Goal: Information Seeking & Learning: Learn about a topic

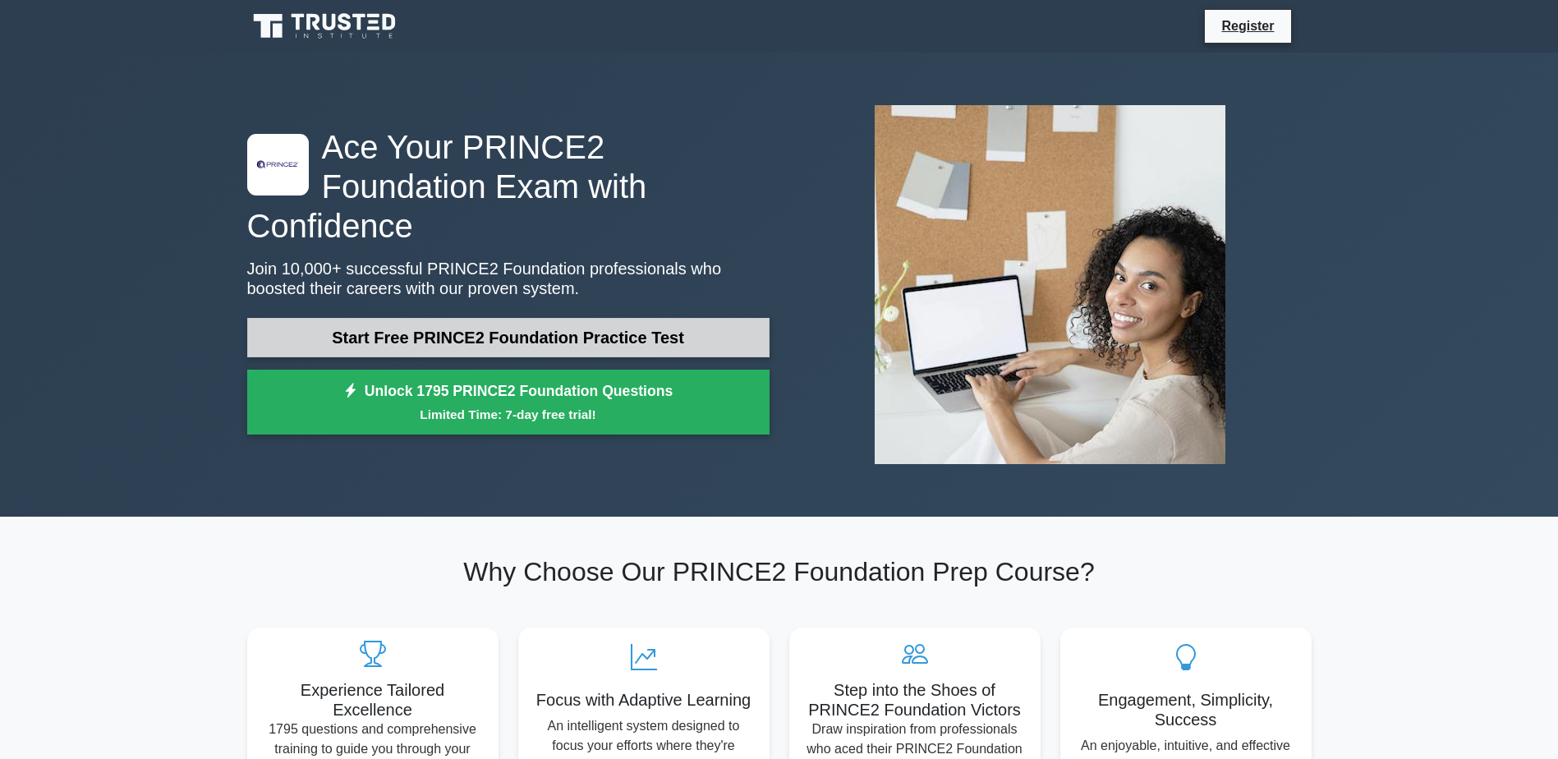
click at [647, 318] on link "Start Free PRINCE2 Foundation Practice Test" at bounding box center [508, 337] width 522 height 39
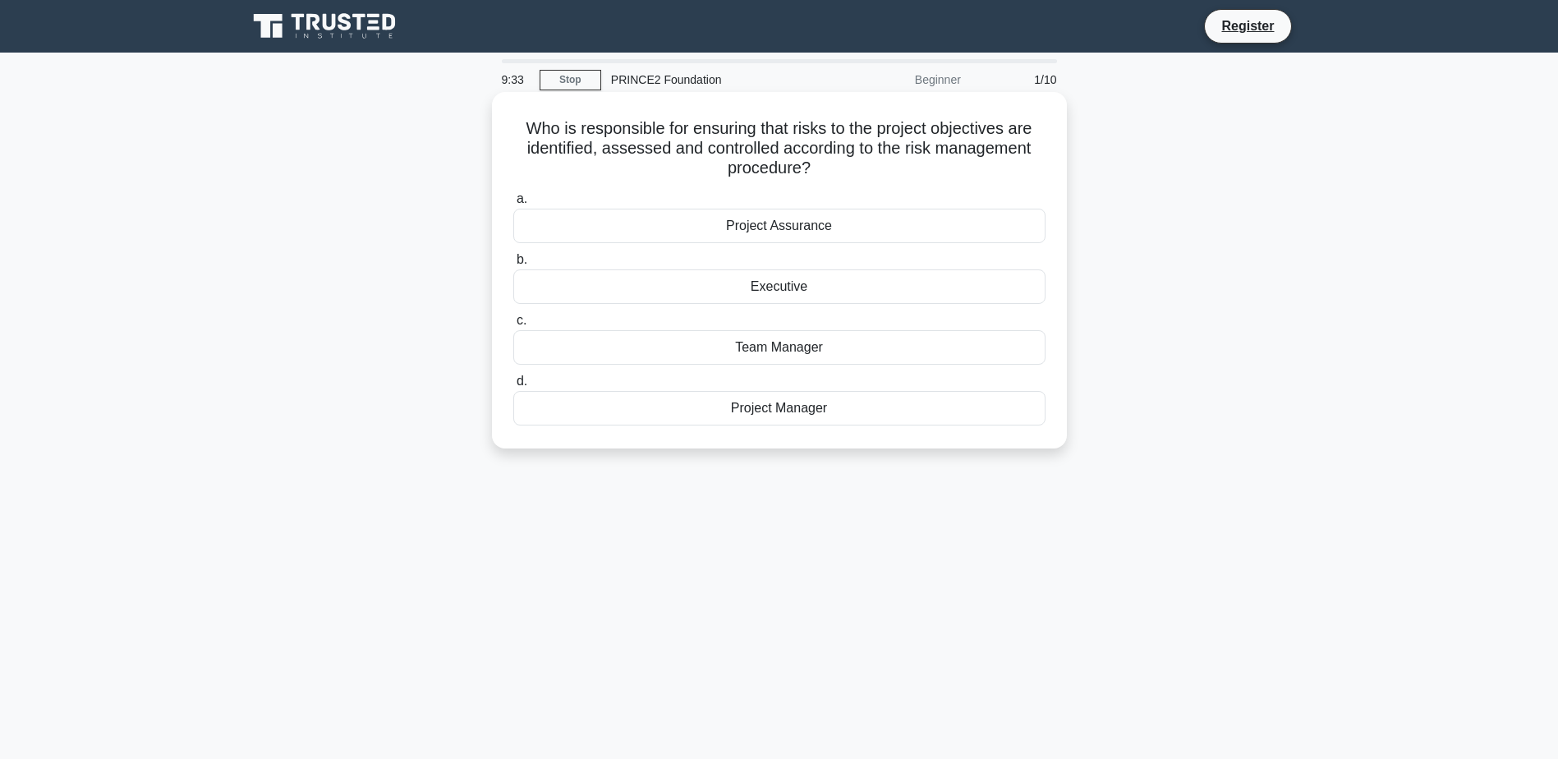
click at [764, 406] on div "Project Manager" at bounding box center [779, 408] width 532 height 34
click at [513, 387] on input "d. Project Manager" at bounding box center [513, 381] width 0 height 11
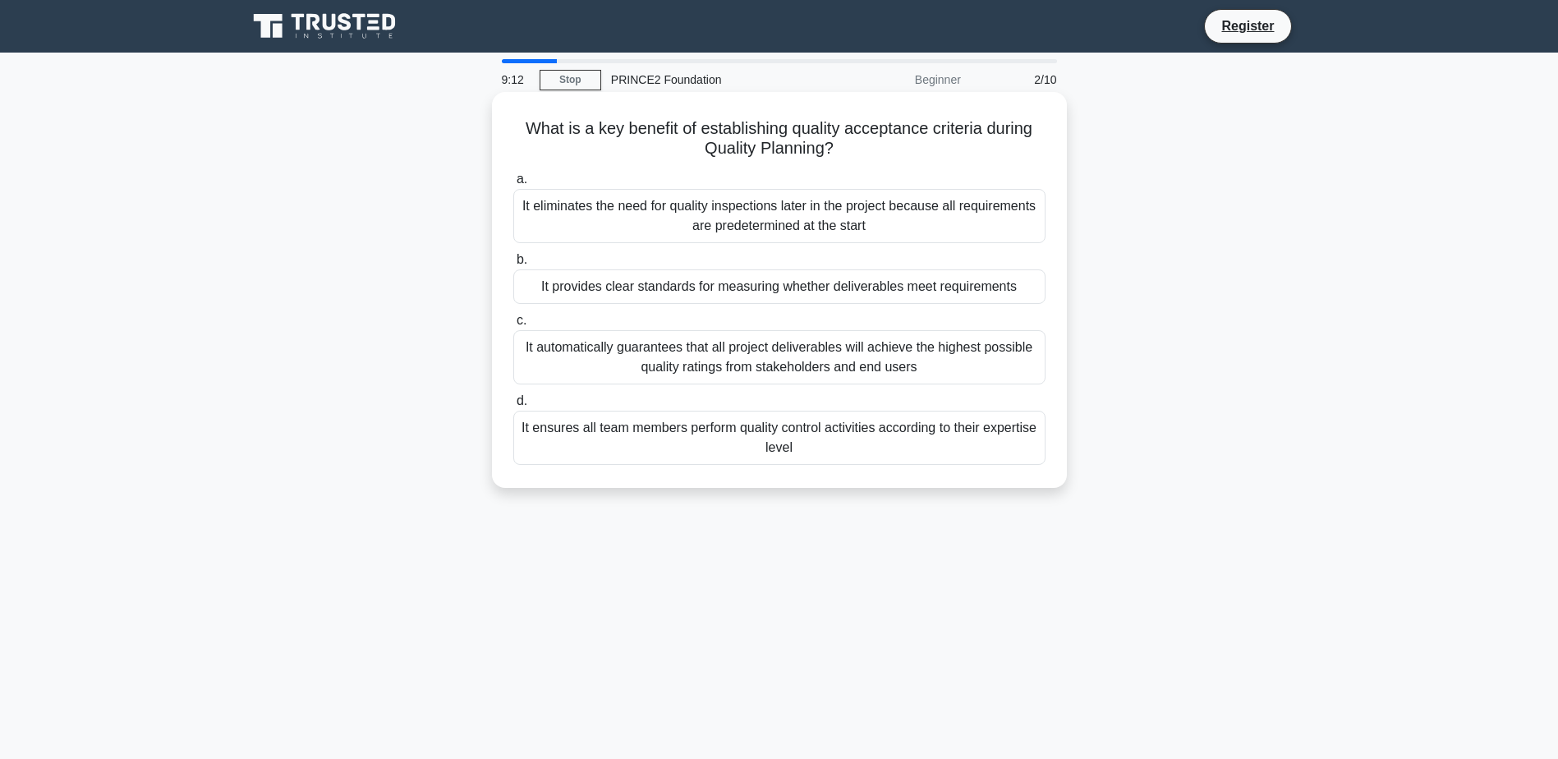
click at [716, 288] on div "It provides clear standards for measuring whether deliverables meet requirements" at bounding box center [779, 286] width 532 height 34
click at [513, 265] on input "b. It provides clear standards for measuring whether deliverables meet requirem…" at bounding box center [513, 260] width 0 height 11
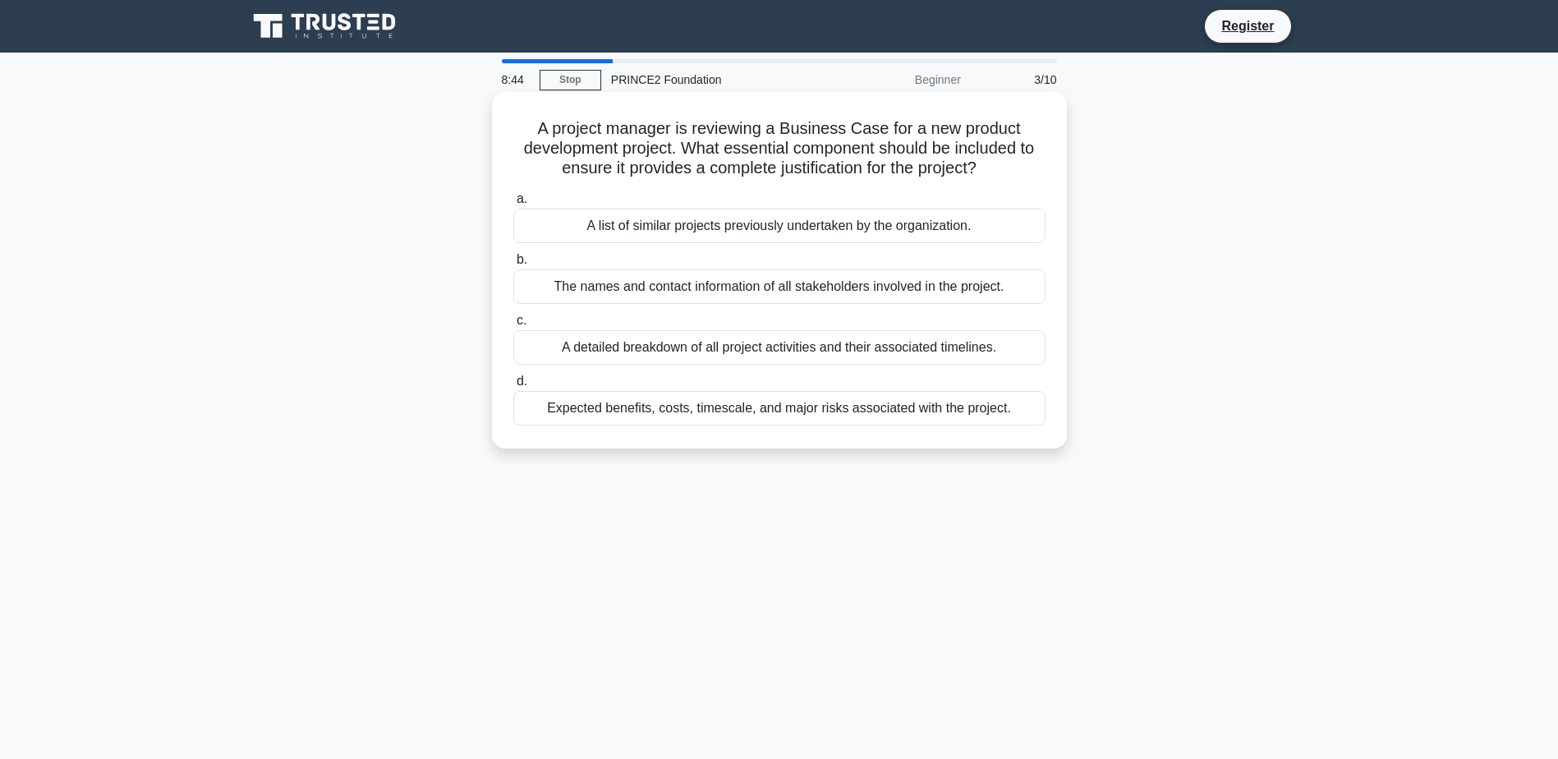
click at [577, 408] on div "Expected benefits, costs, timescale, and major risks associated with the projec…" at bounding box center [779, 408] width 532 height 34
click at [513, 387] on input "d. Expected benefits, costs, timescale, and major risks associated with the pro…" at bounding box center [513, 381] width 0 height 11
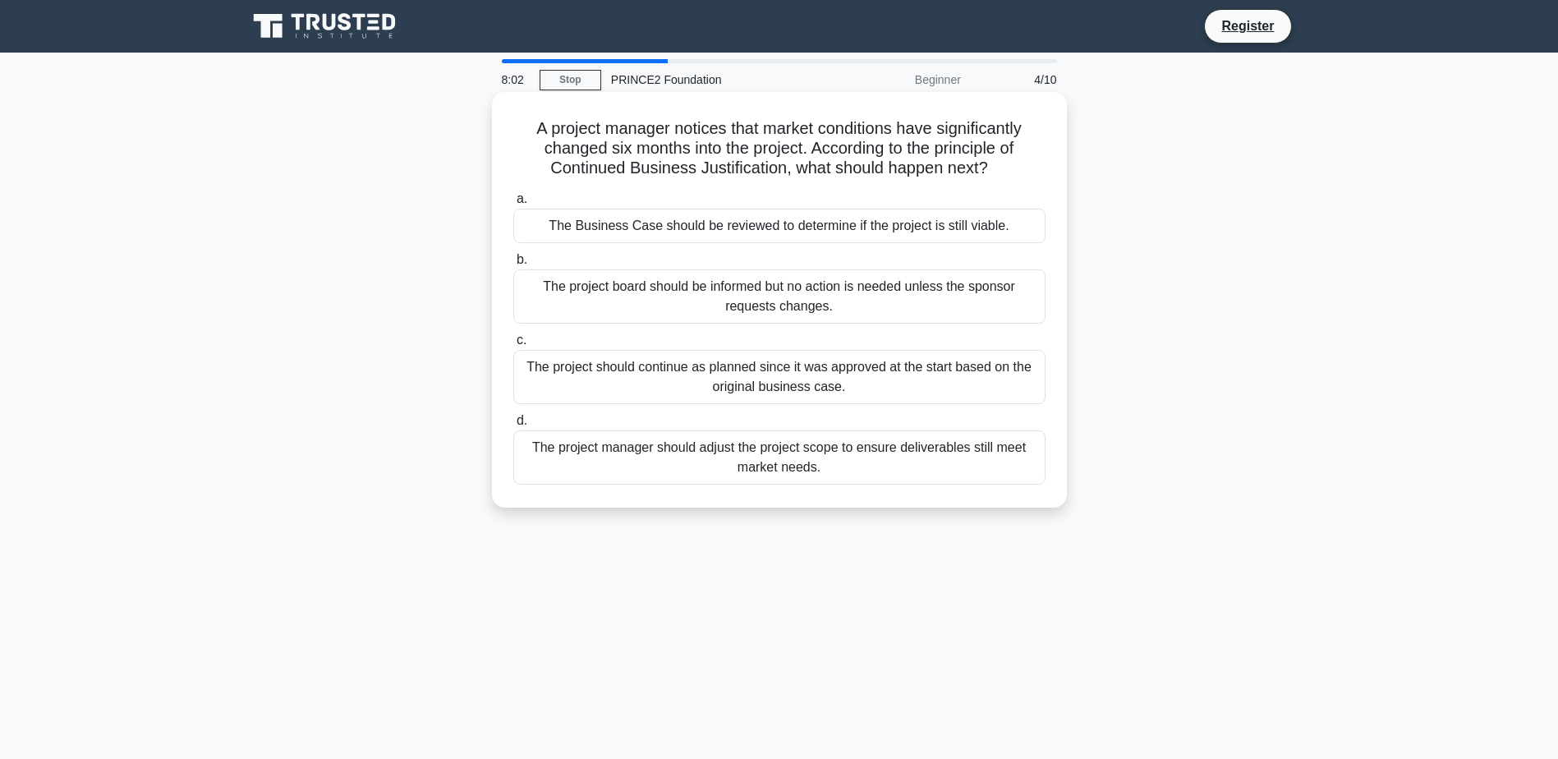
click at [895, 302] on div "The project board should be informed but no action is needed unless the sponsor…" at bounding box center [779, 296] width 532 height 54
click at [513, 265] on input "b. The project board should be informed but no action is needed unless the spon…" at bounding box center [513, 260] width 0 height 11
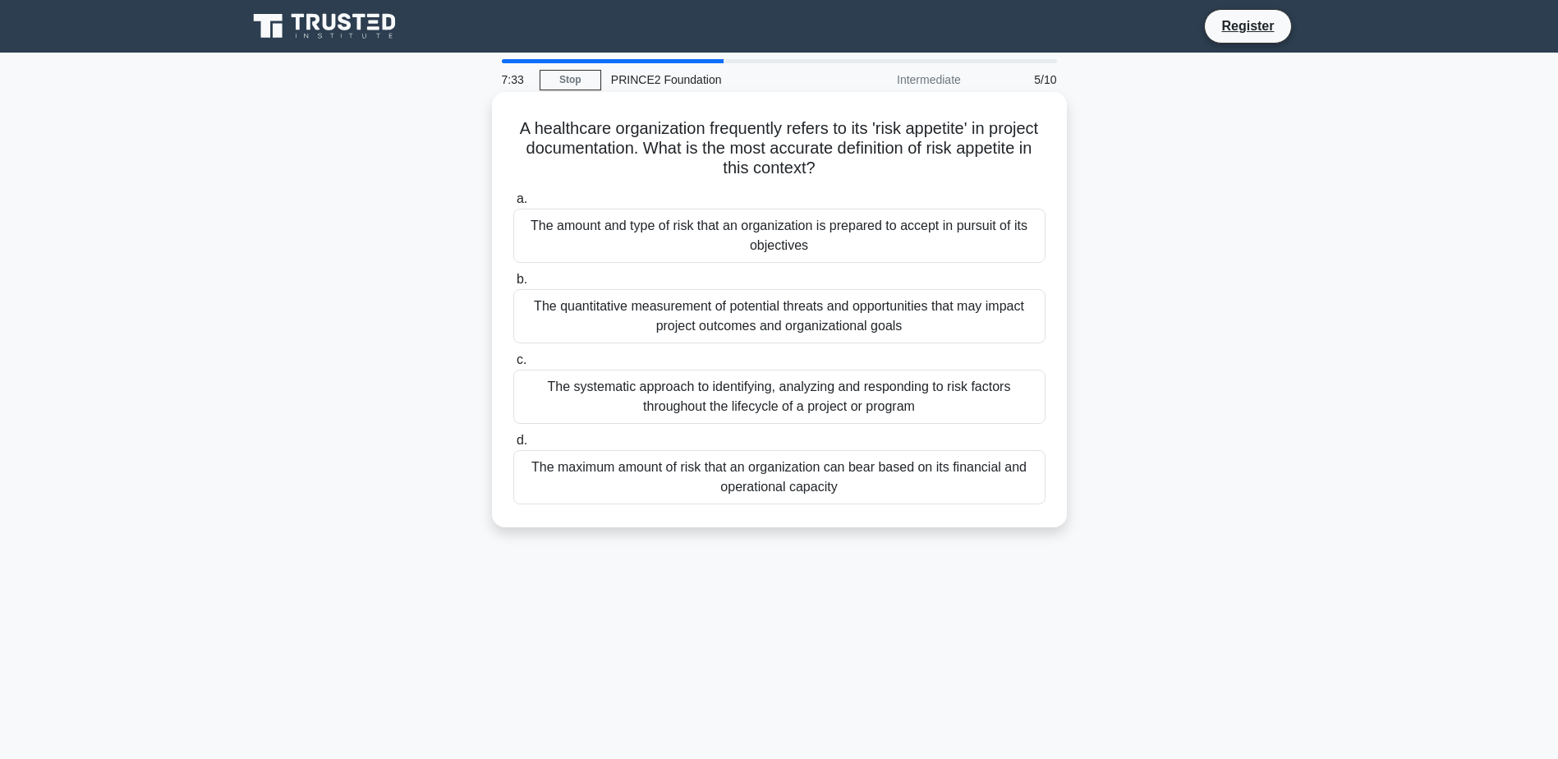
click at [916, 240] on div "The amount and type of risk that an organization is prepared to accept in pursu…" at bounding box center [779, 236] width 532 height 54
click at [513, 204] on input "a. The amount and type of risk that an organization is prepared to accept in pu…" at bounding box center [513, 199] width 0 height 11
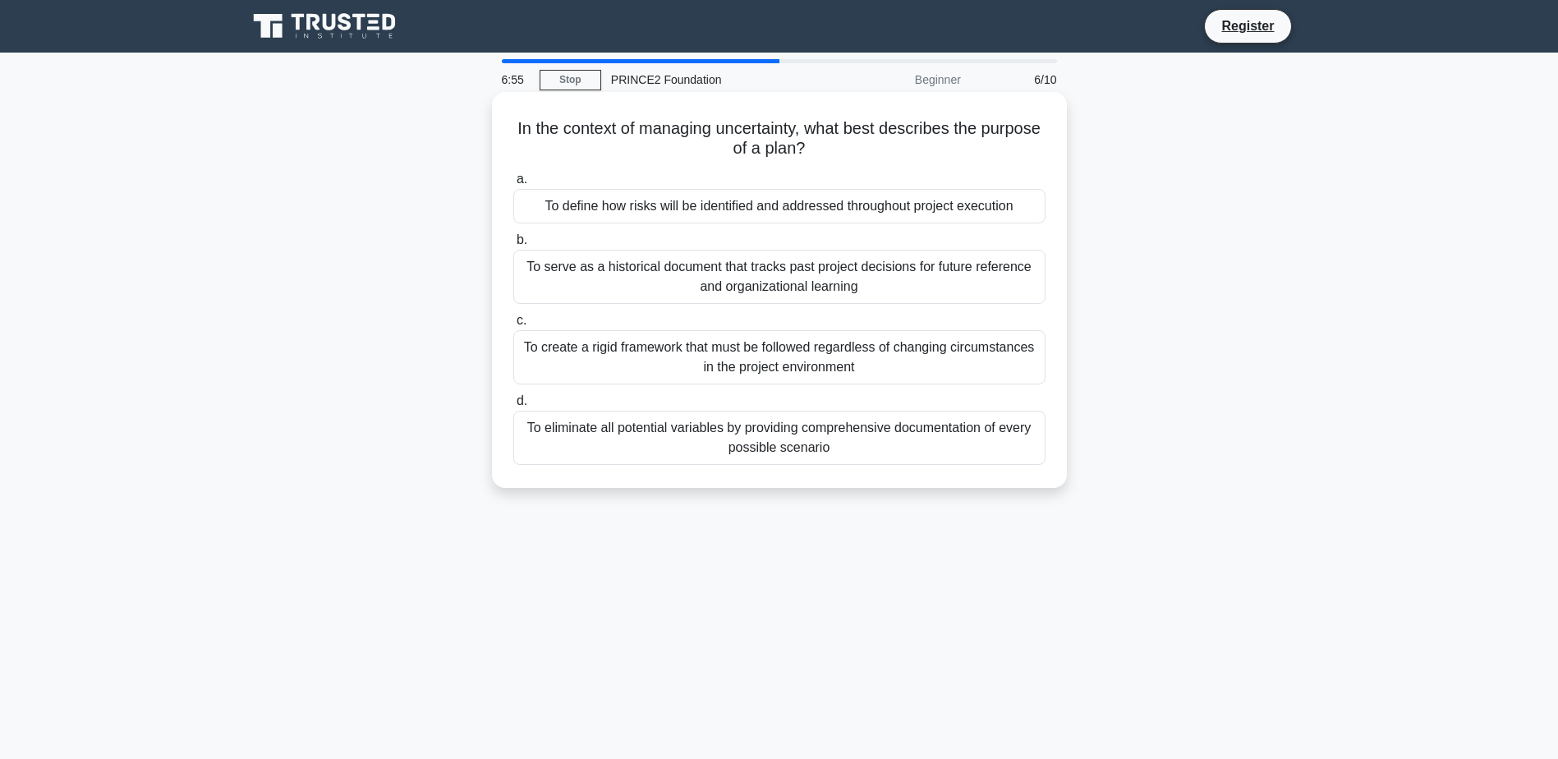
click at [760, 445] on div "To eliminate all potential variables by providing comprehensive documentation o…" at bounding box center [779, 438] width 532 height 54
click at [513, 406] on input "d. To eliminate all potential variables by providing comprehensive documentatio…" at bounding box center [513, 401] width 0 height 11
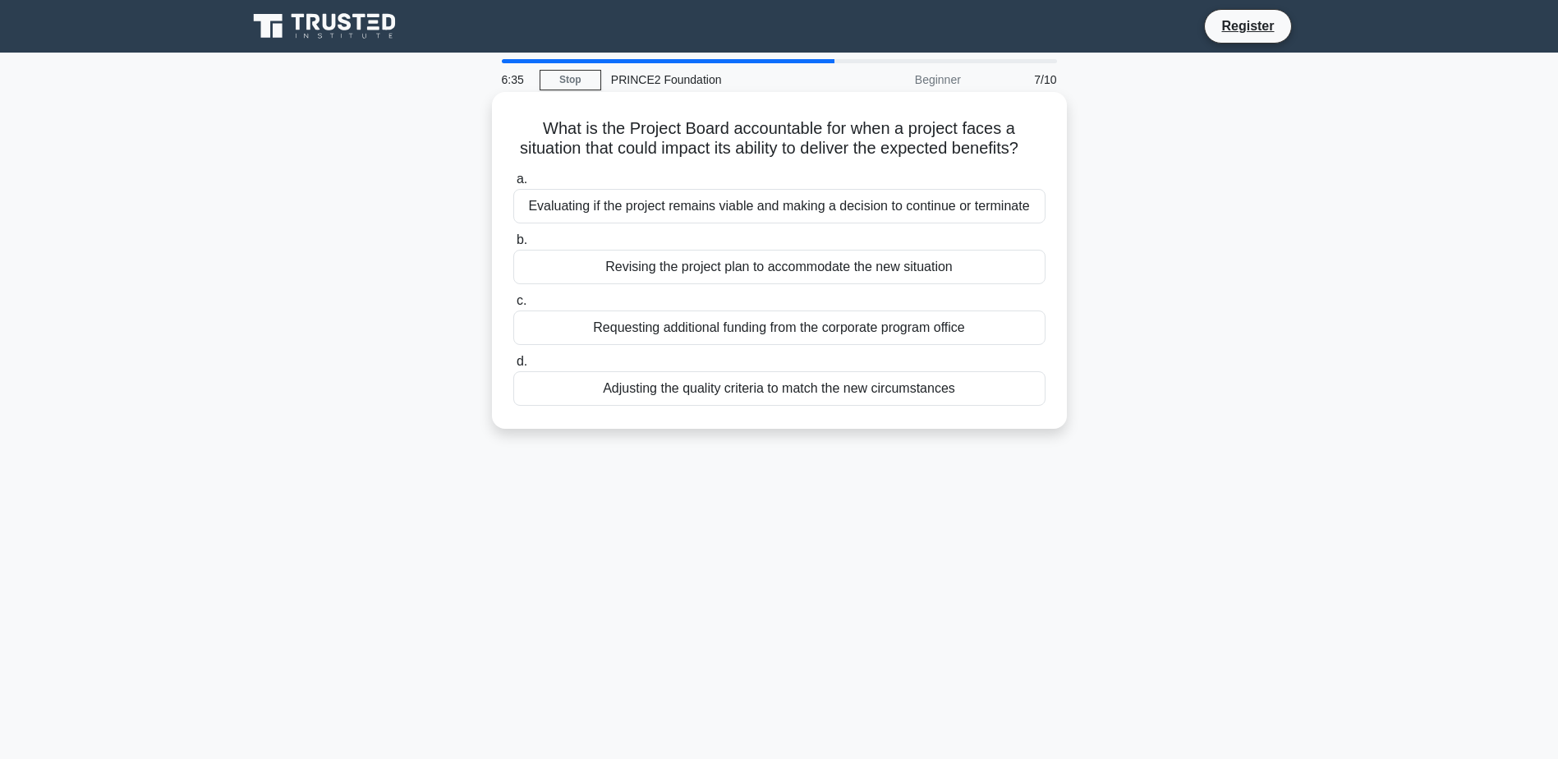
click at [880, 223] on div "Evaluating if the project remains viable and making a decision to continue or t…" at bounding box center [779, 206] width 532 height 34
click at [513, 185] on input "a. Evaluating if the project remains viable and making a decision to continue o…" at bounding box center [513, 179] width 0 height 11
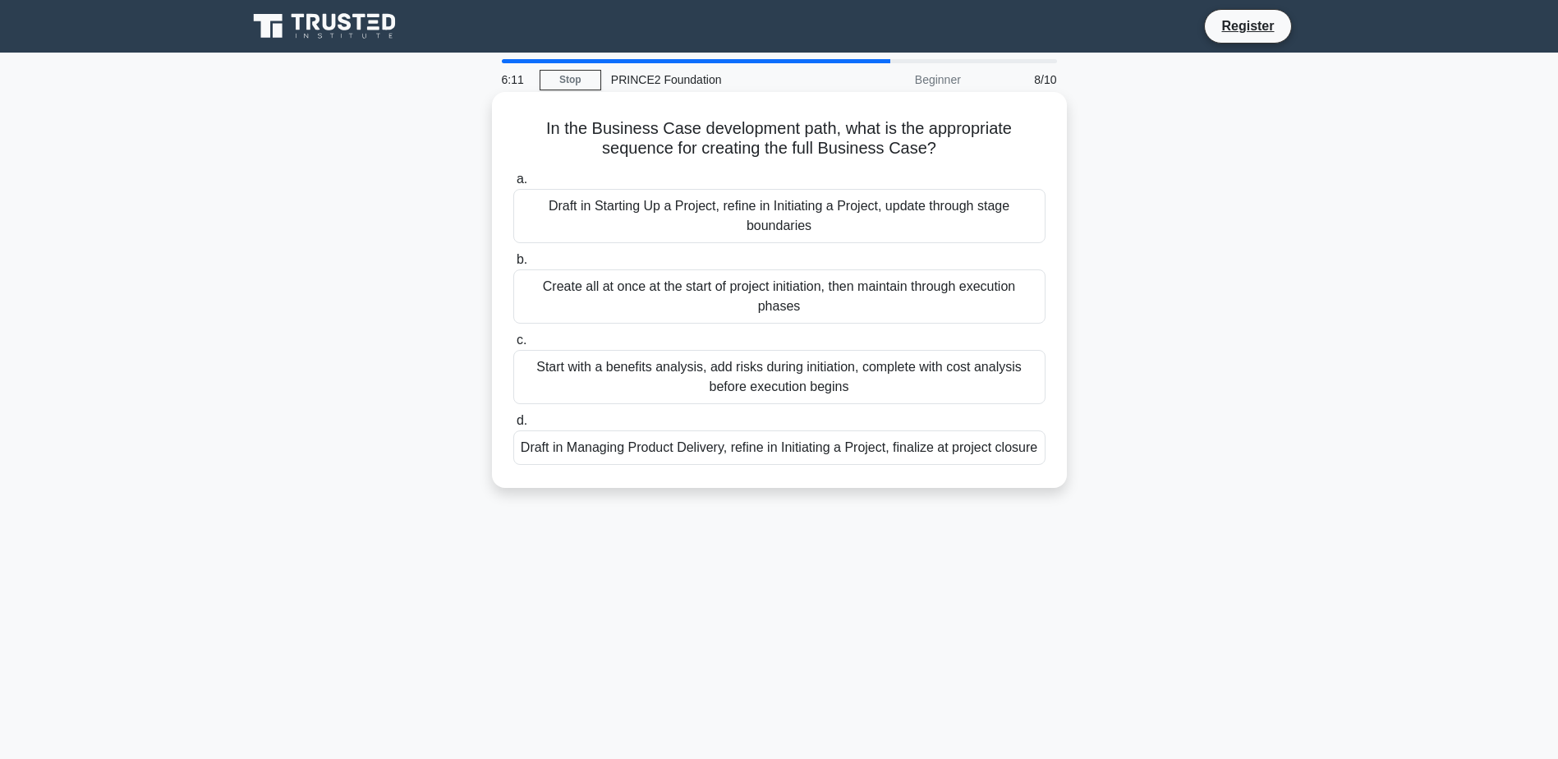
click at [827, 390] on div "Start with a benefits analysis, add risks during initiation, complete with cost…" at bounding box center [779, 377] width 532 height 54
click at [513, 346] on input "c. Start with a benefits analysis, add risks during initiation, complete with c…" at bounding box center [513, 340] width 0 height 11
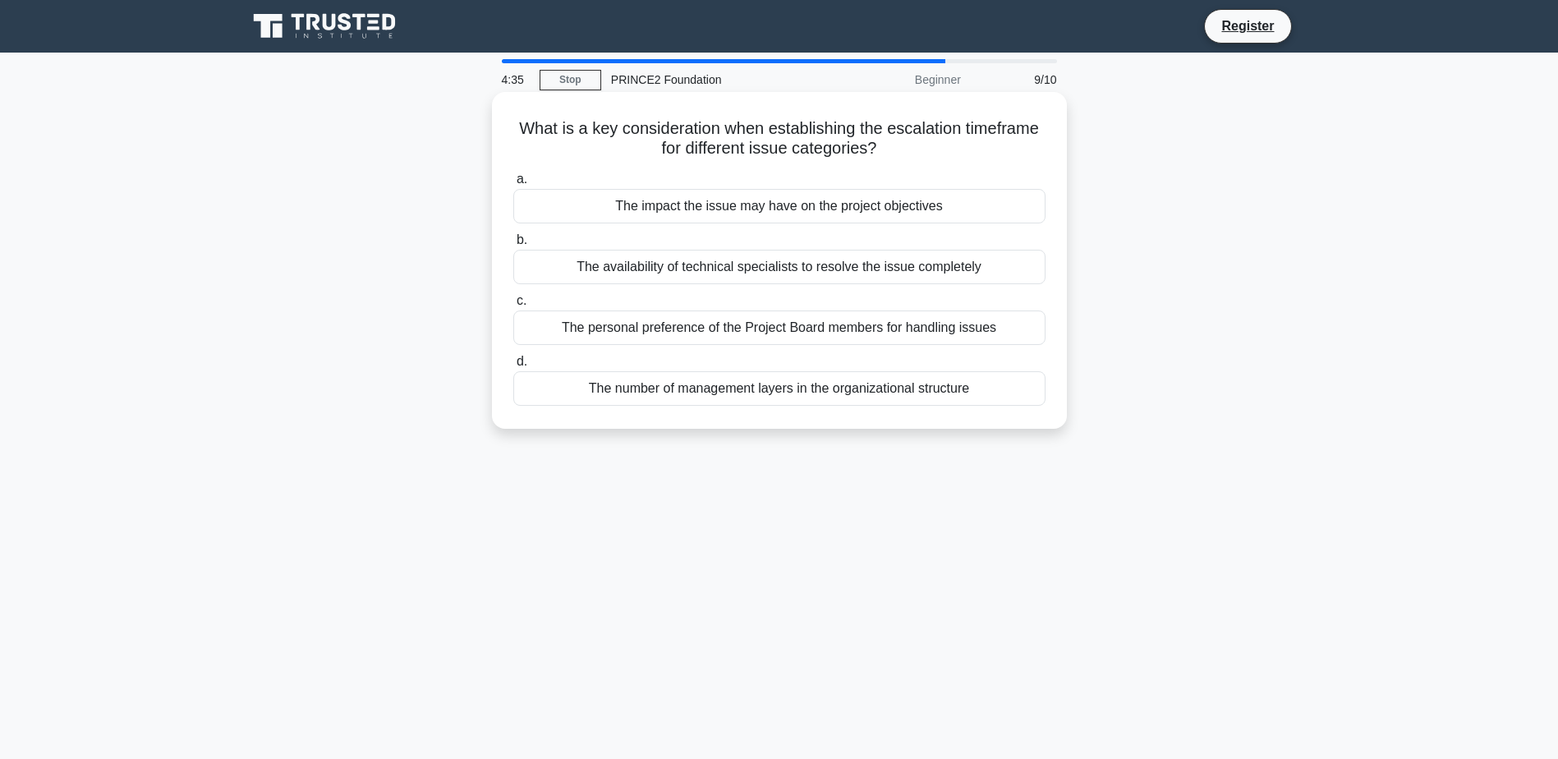
click at [895, 198] on div "The impact the issue may have on the project objectives" at bounding box center [779, 206] width 532 height 34
click at [513, 185] on input "a. The impact the issue may have on the project objectives" at bounding box center [513, 179] width 0 height 11
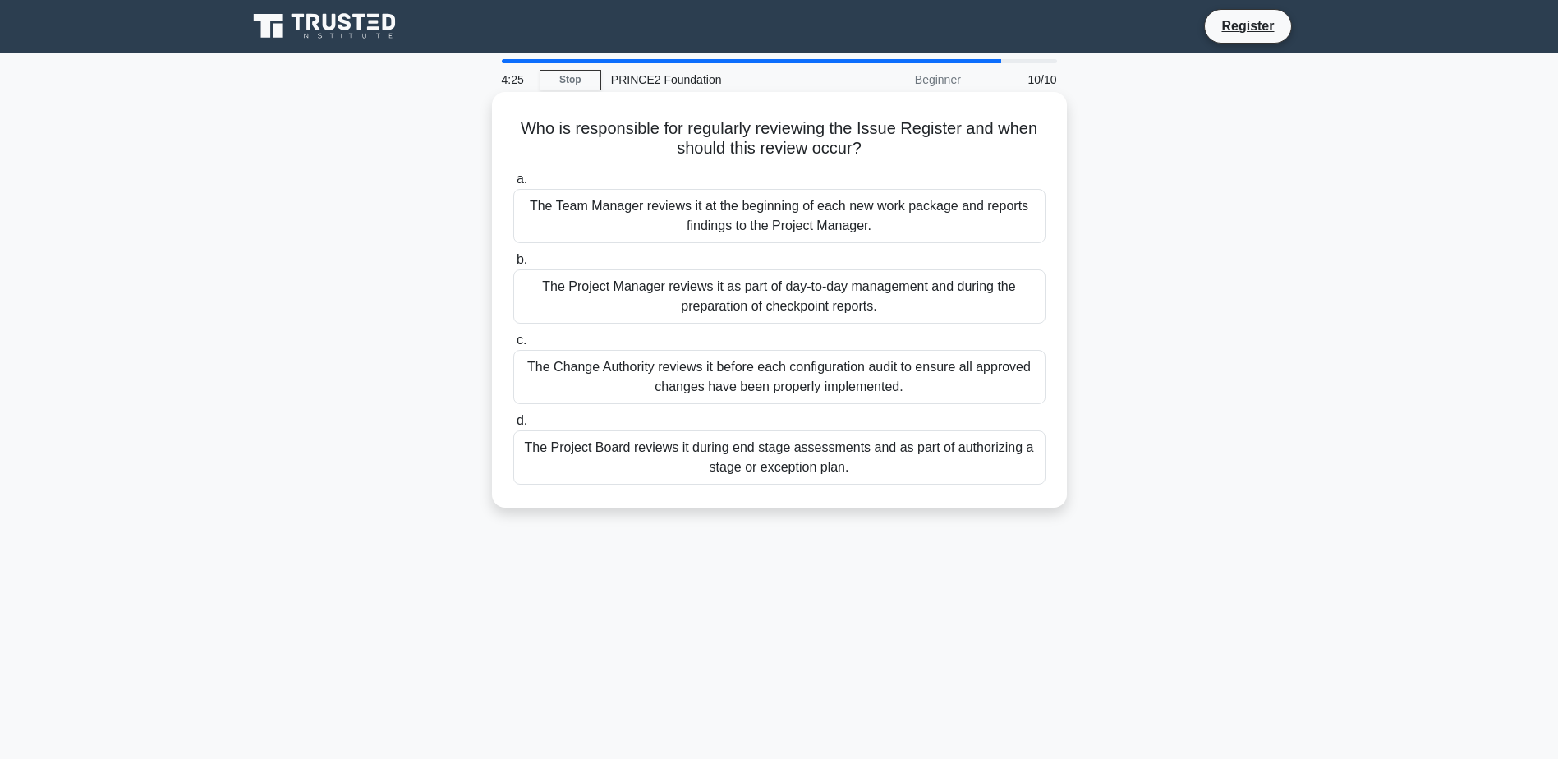
click at [982, 295] on div "The Project Manager reviews it as part of day-to-day management and during the …" at bounding box center [779, 296] width 532 height 54
click at [513, 265] on input "b. The Project Manager reviews it as part of day-to-day management and during t…" at bounding box center [513, 260] width 0 height 11
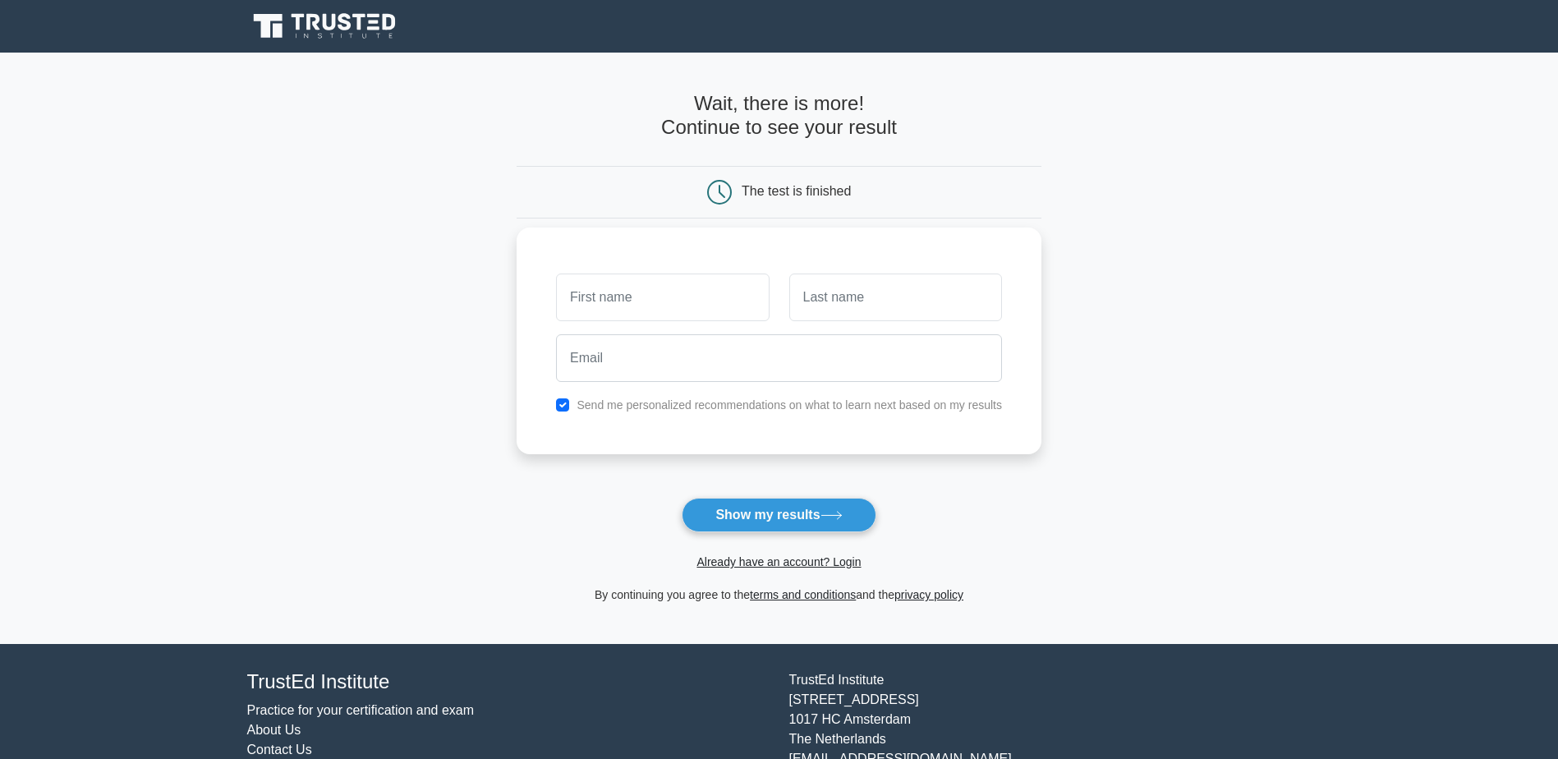
click at [614, 305] on input "text" at bounding box center [662, 297] width 213 height 48
type input "laura"
type input "salter"
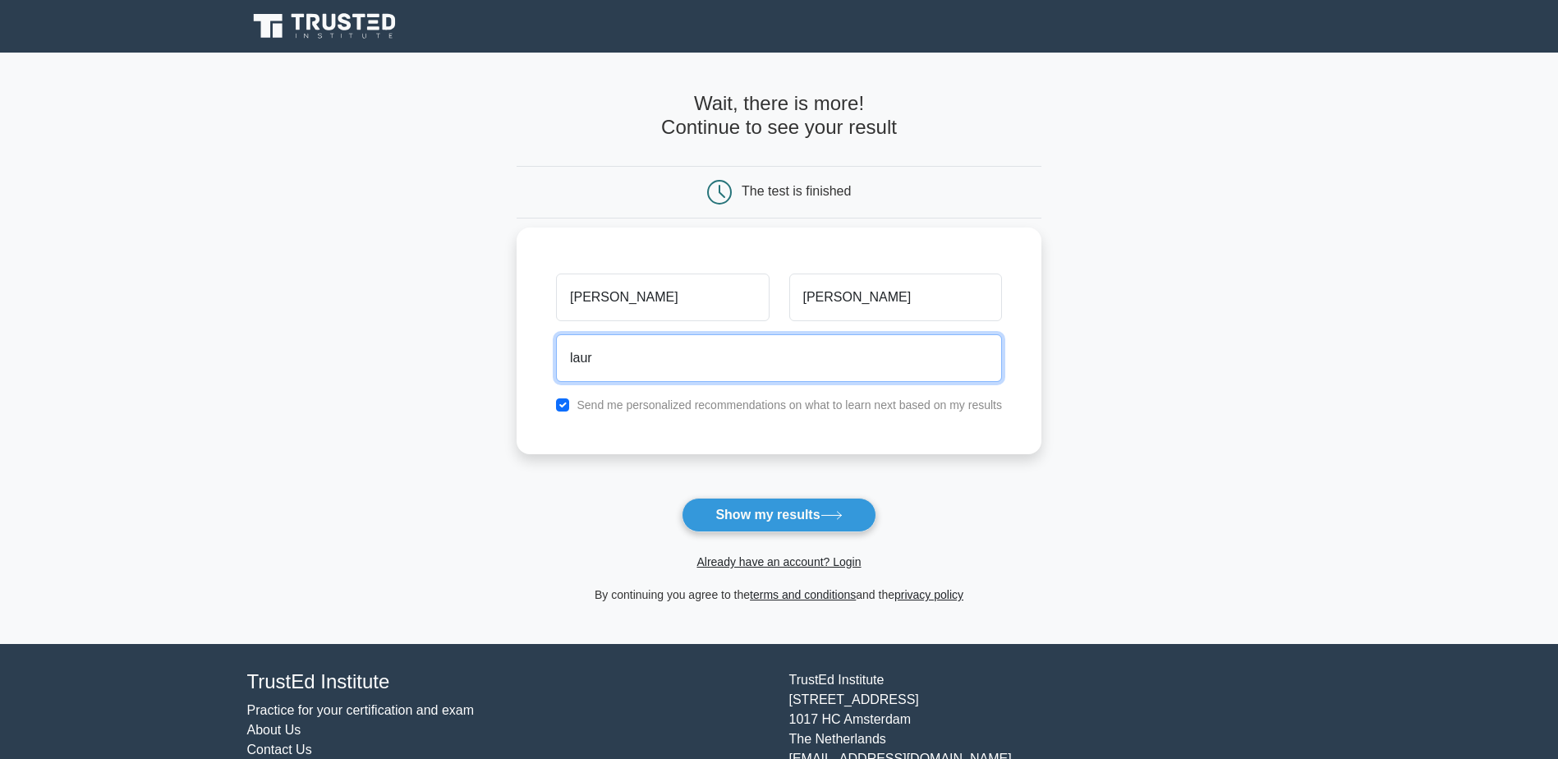
type input "laura.salter@southernhousing.org.uk"
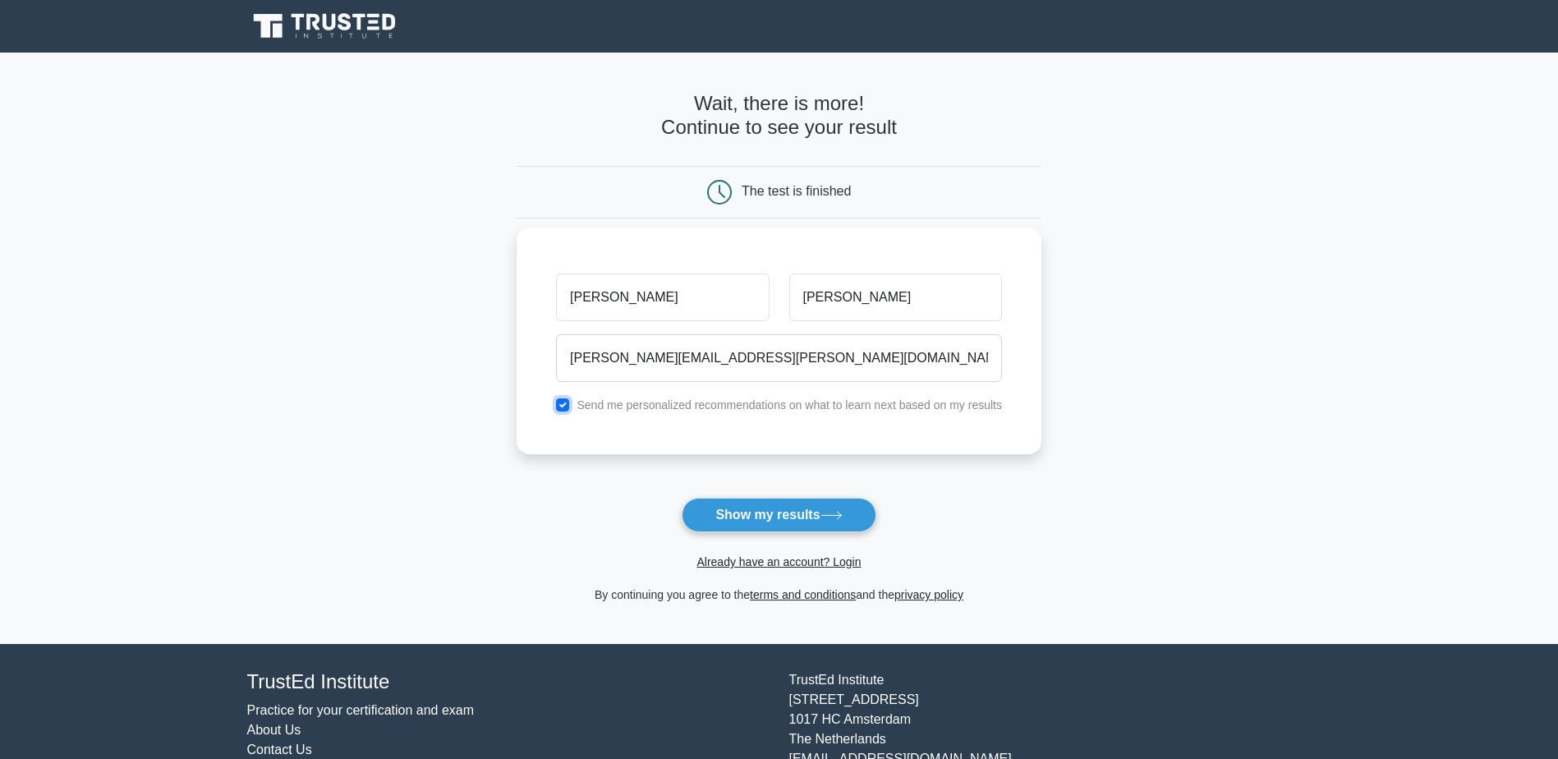
click at [562, 406] on input "checkbox" at bounding box center [562, 404] width 13 height 13
checkbox input "false"
click at [796, 524] on button "Show my results" at bounding box center [779, 515] width 194 height 34
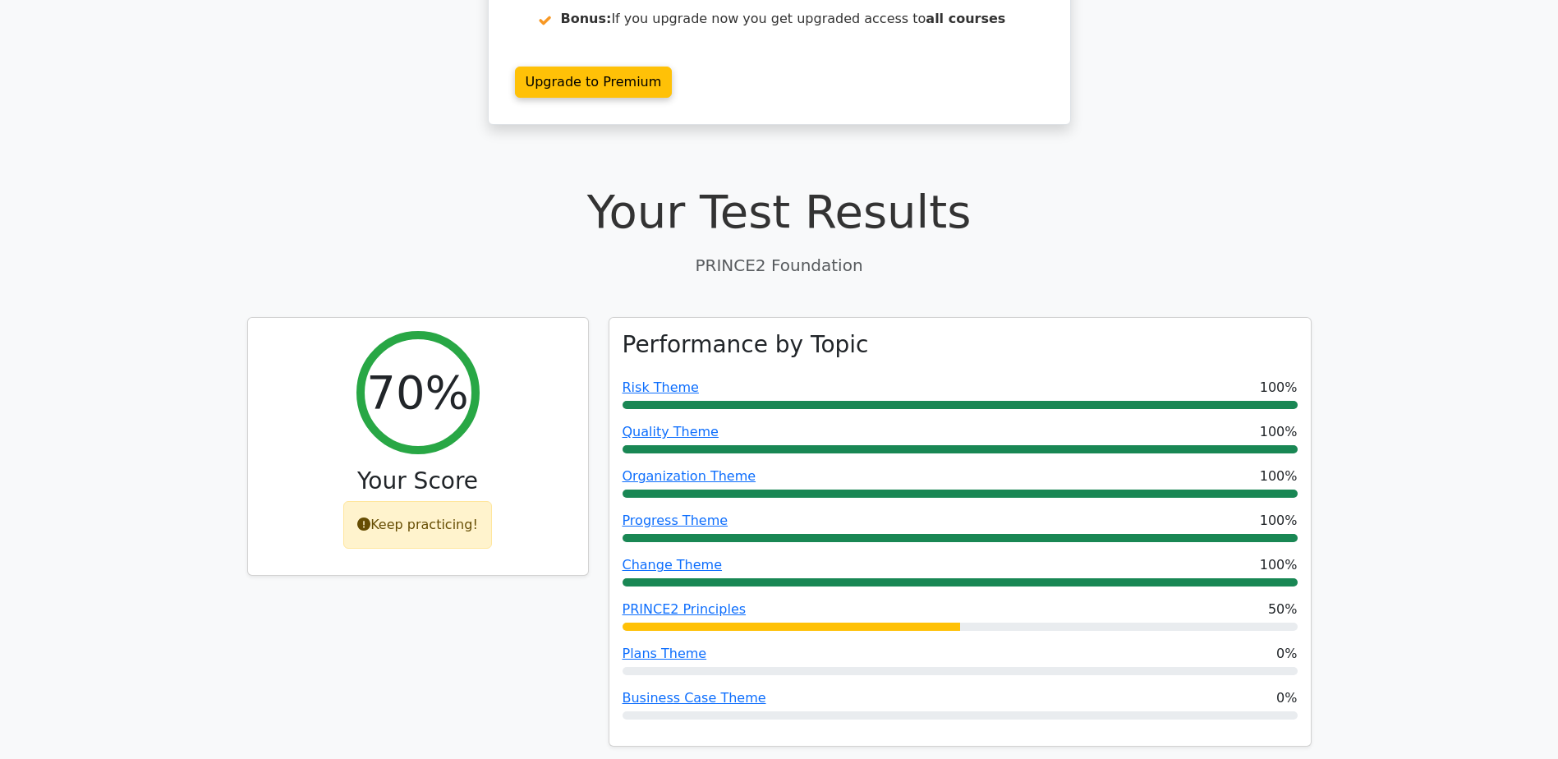
scroll to position [420, 0]
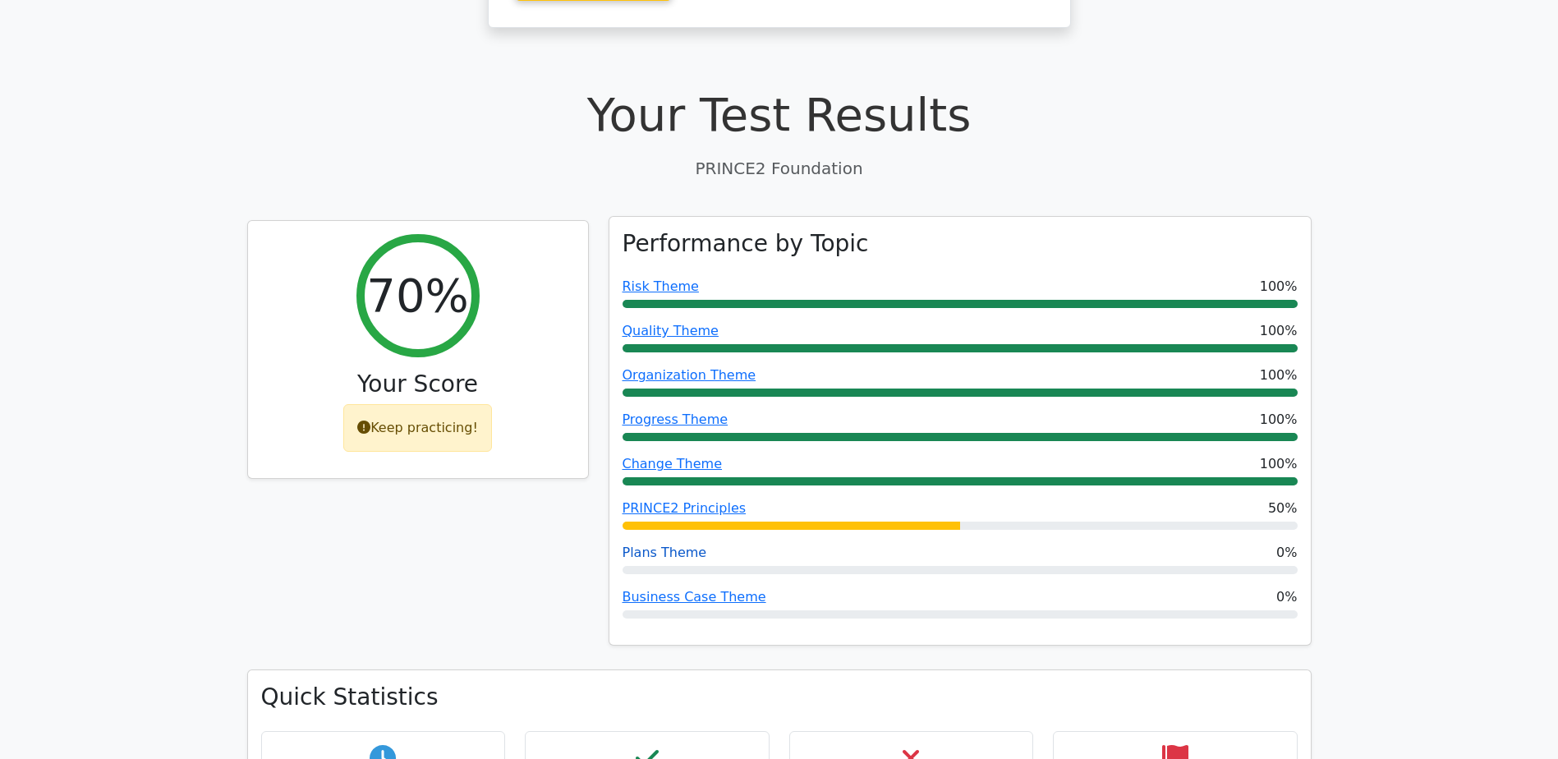
click at [651, 544] on link "Plans Theme" at bounding box center [664, 552] width 85 height 16
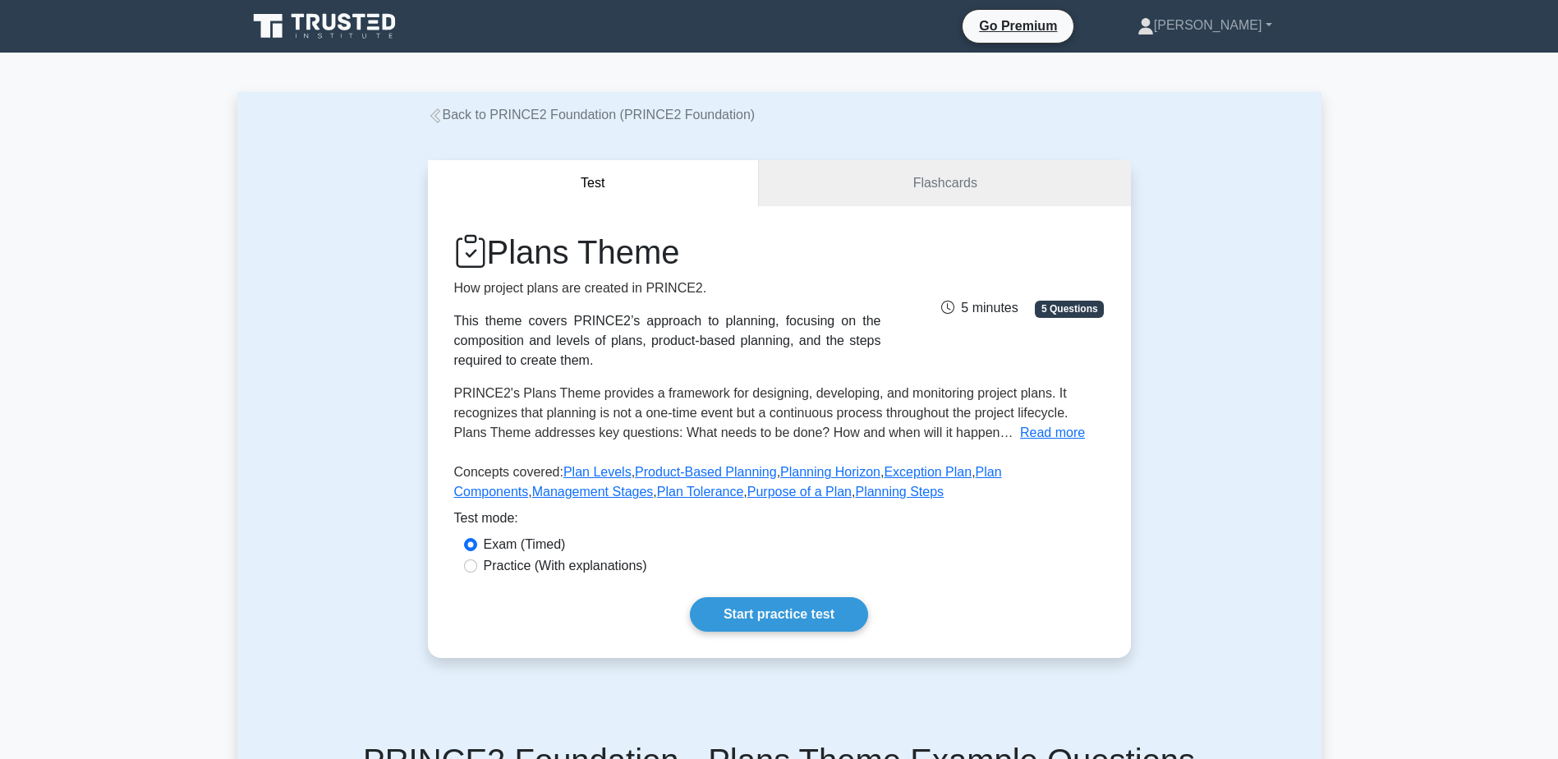
click at [505, 563] on label "Practice (With explanations)" at bounding box center [565, 566] width 163 height 20
click at [477, 563] on input "Practice (With explanations)" at bounding box center [470, 565] width 13 height 13
radio input "true"
click at [781, 594] on div "Plans Theme How project plans are created in PRINCE2. This theme covers PRINCE2…" at bounding box center [779, 432] width 703 height 452
click at [783, 619] on link "Start practice test" at bounding box center [779, 614] width 178 height 34
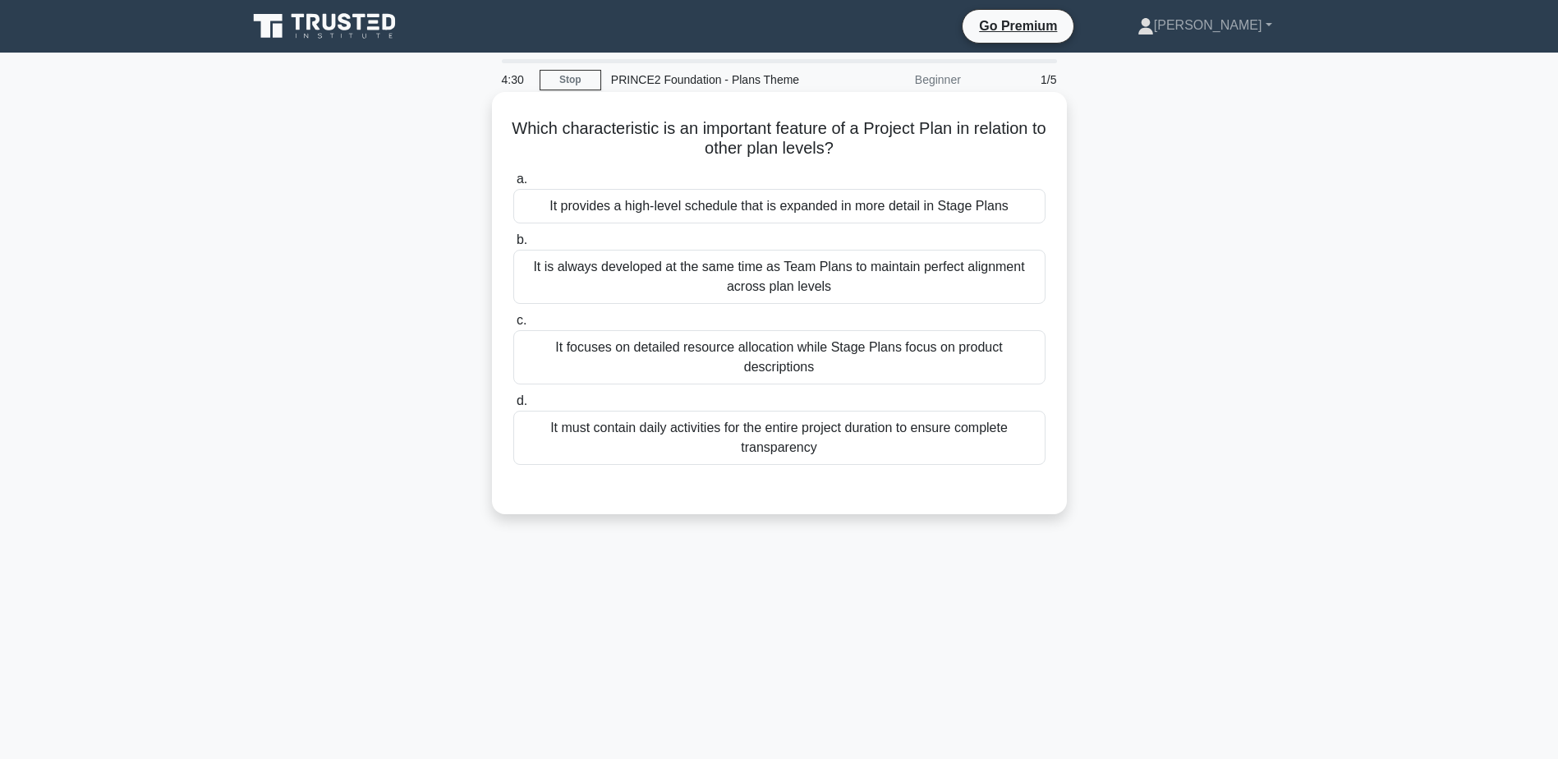
click at [902, 357] on div "It focuses on detailed resource allocation while Stage Plans focus on product d…" at bounding box center [779, 357] width 532 height 54
click at [513, 326] on input "c. It focuses on detailed resource allocation while Stage Plans focus on produc…" at bounding box center [513, 320] width 0 height 11
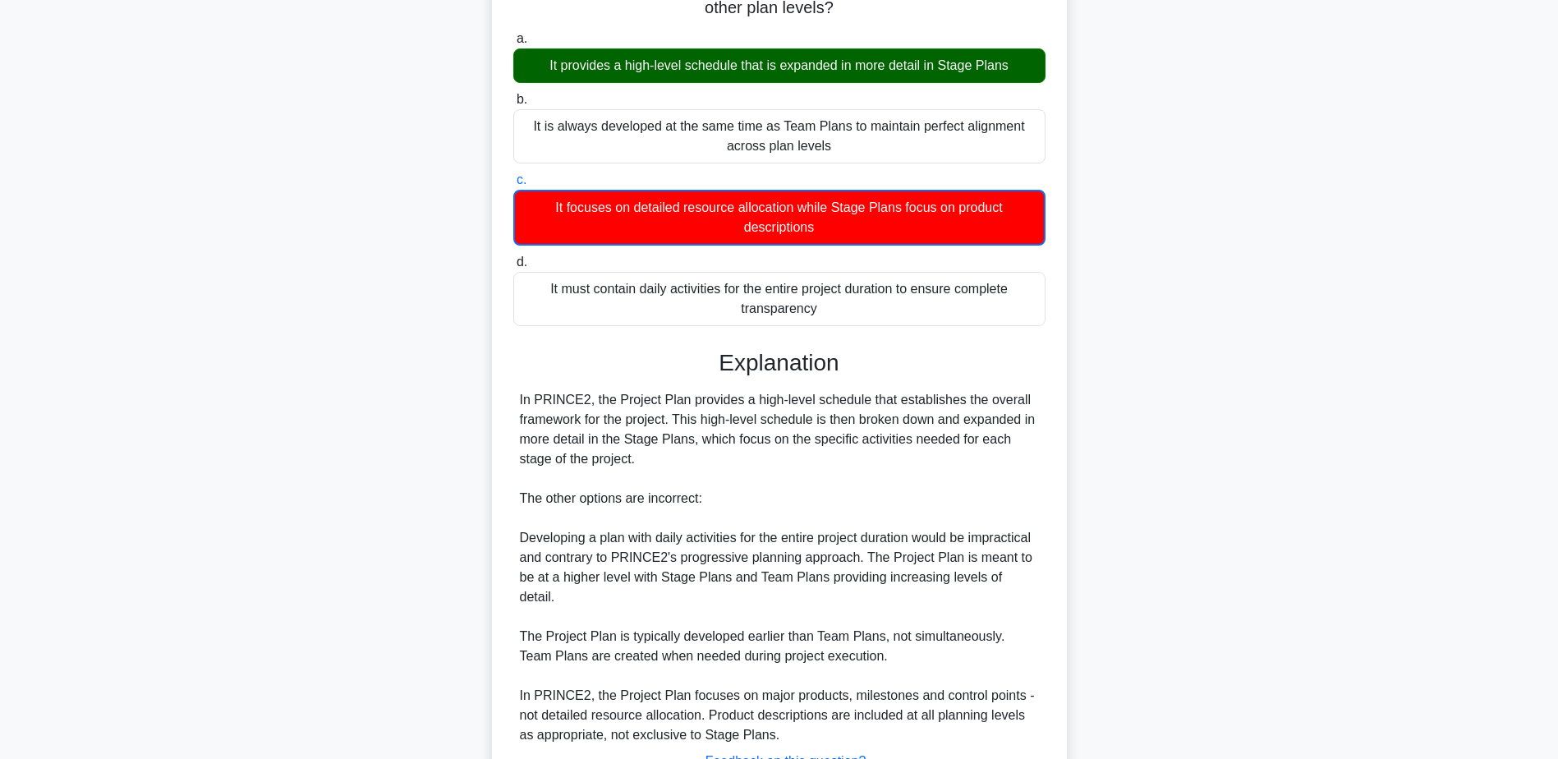
scroll to position [246, 0]
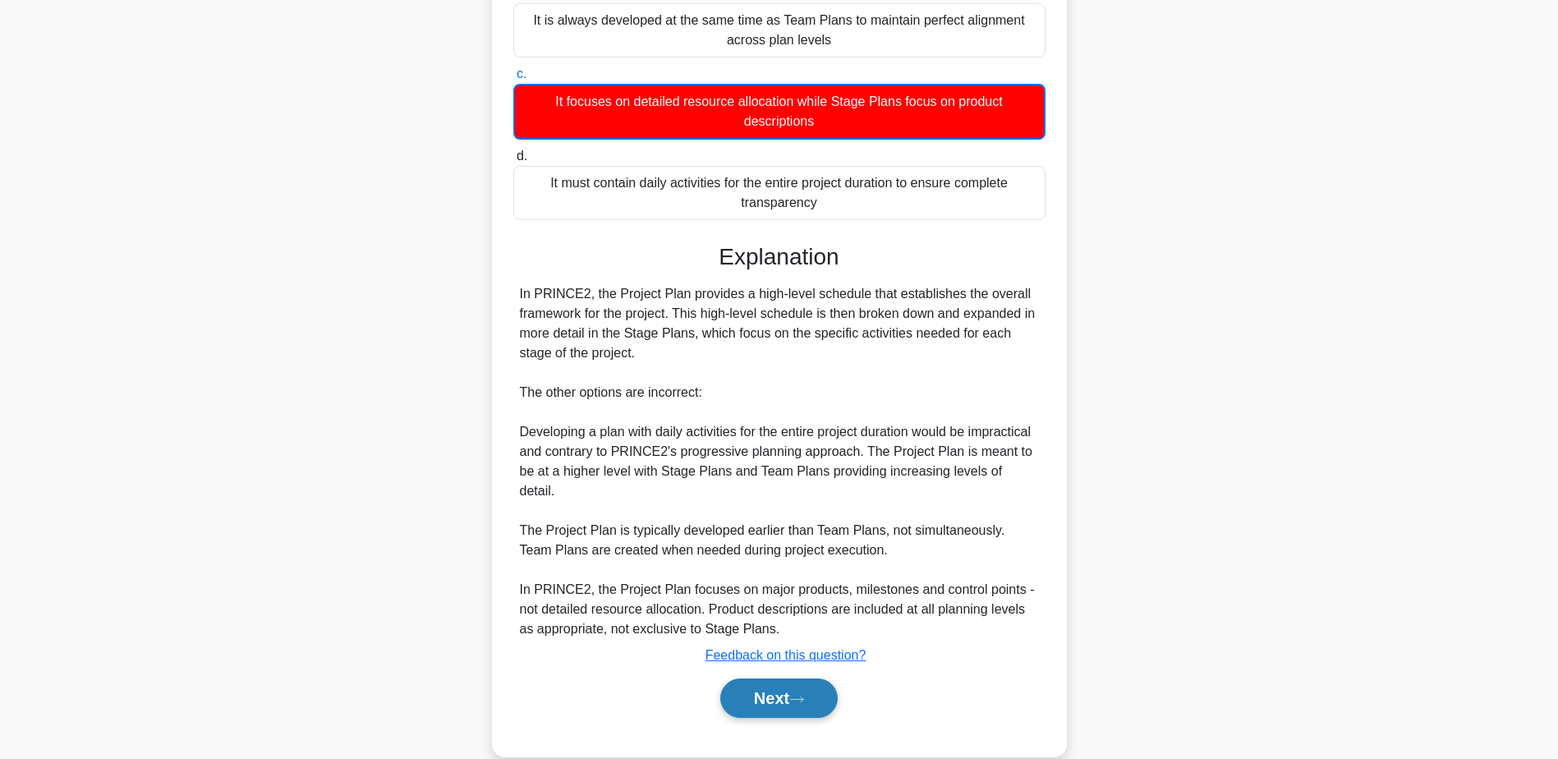
click at [789, 678] on button "Next" at bounding box center [778, 697] width 117 height 39
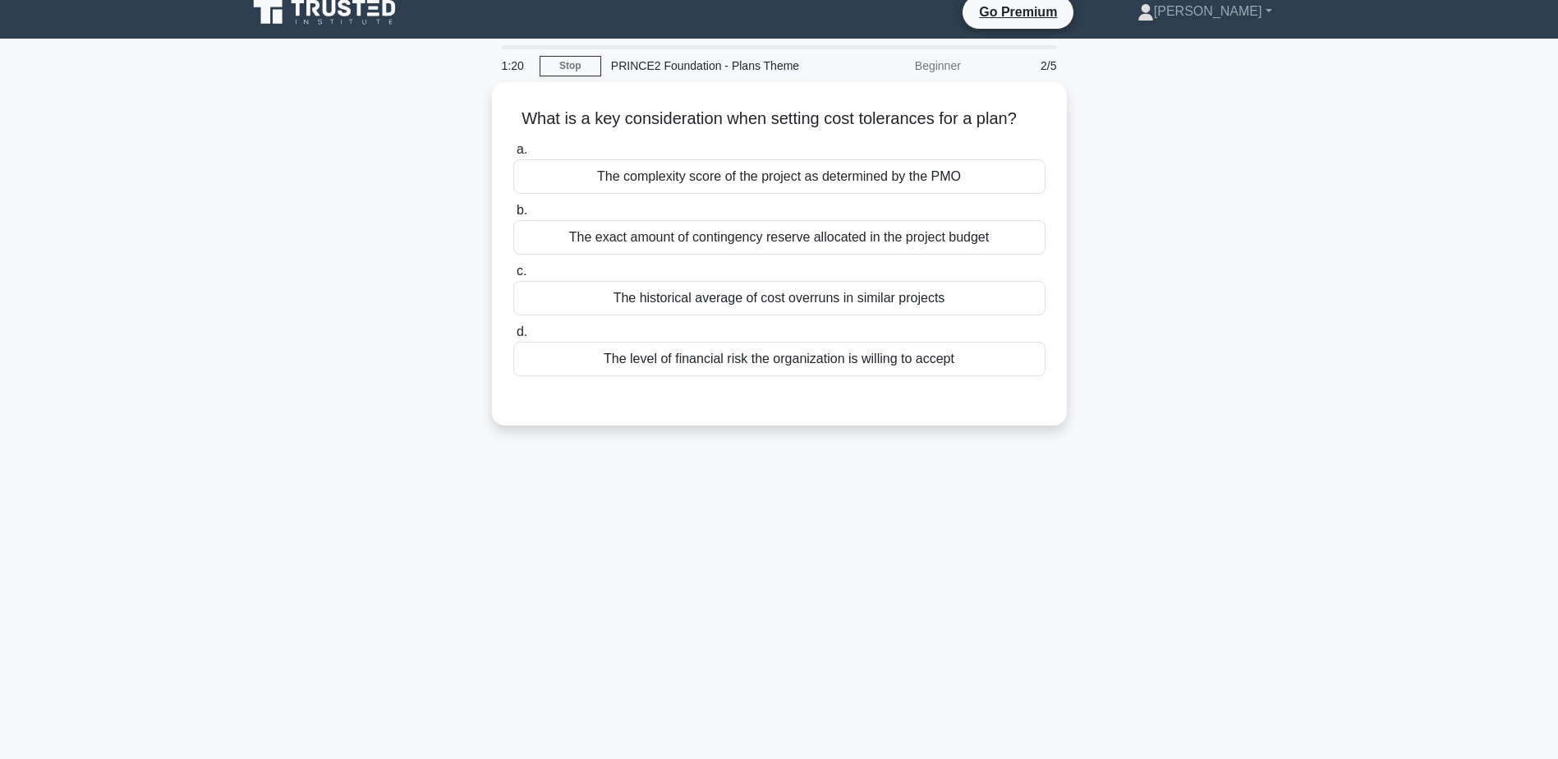
scroll to position [0, 0]
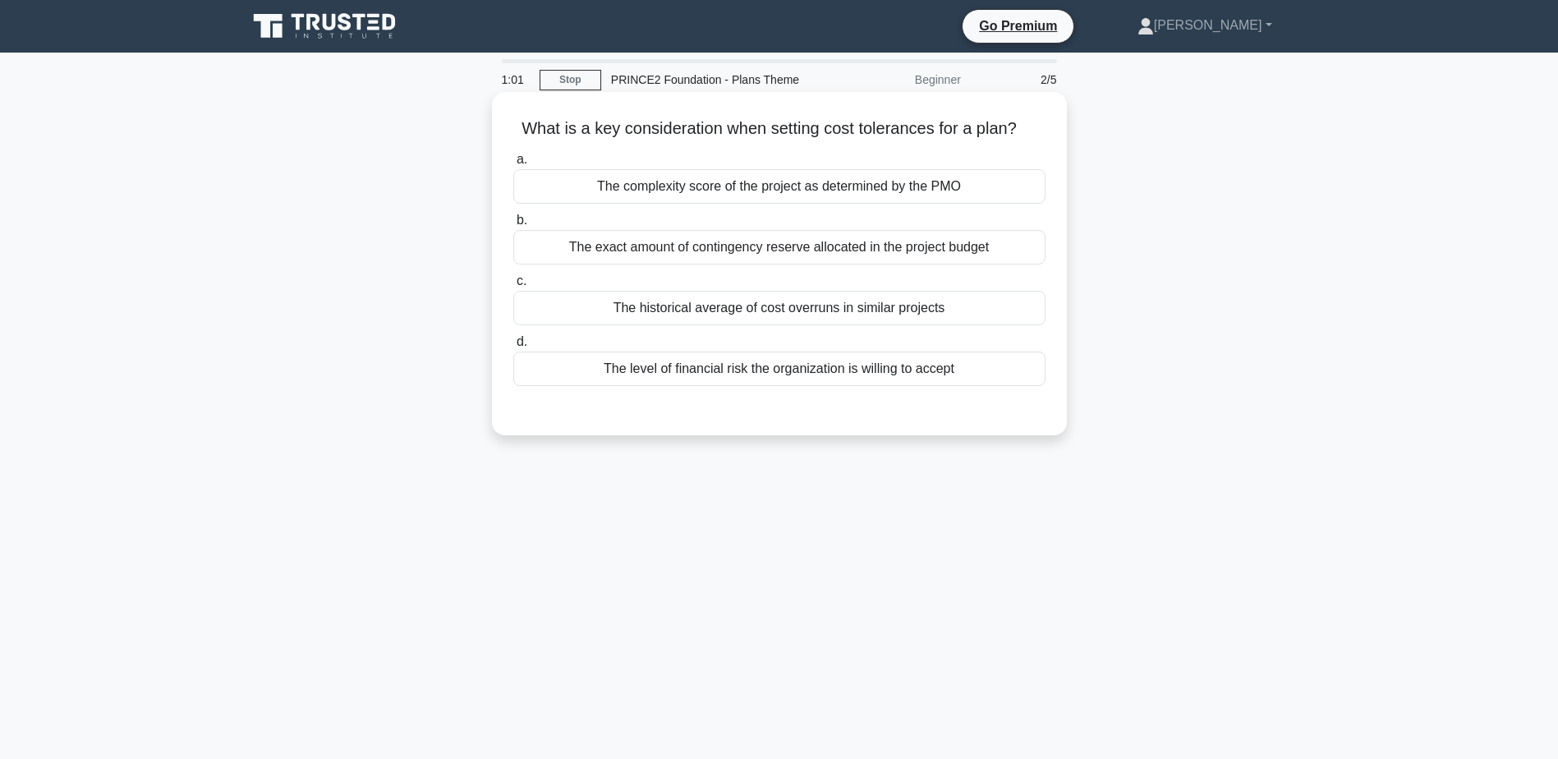
click at [778, 313] on div "The historical average of cost overruns in similar projects" at bounding box center [779, 308] width 532 height 34
click at [513, 287] on input "c. The historical average of cost overruns in similar projects" at bounding box center [513, 281] width 0 height 11
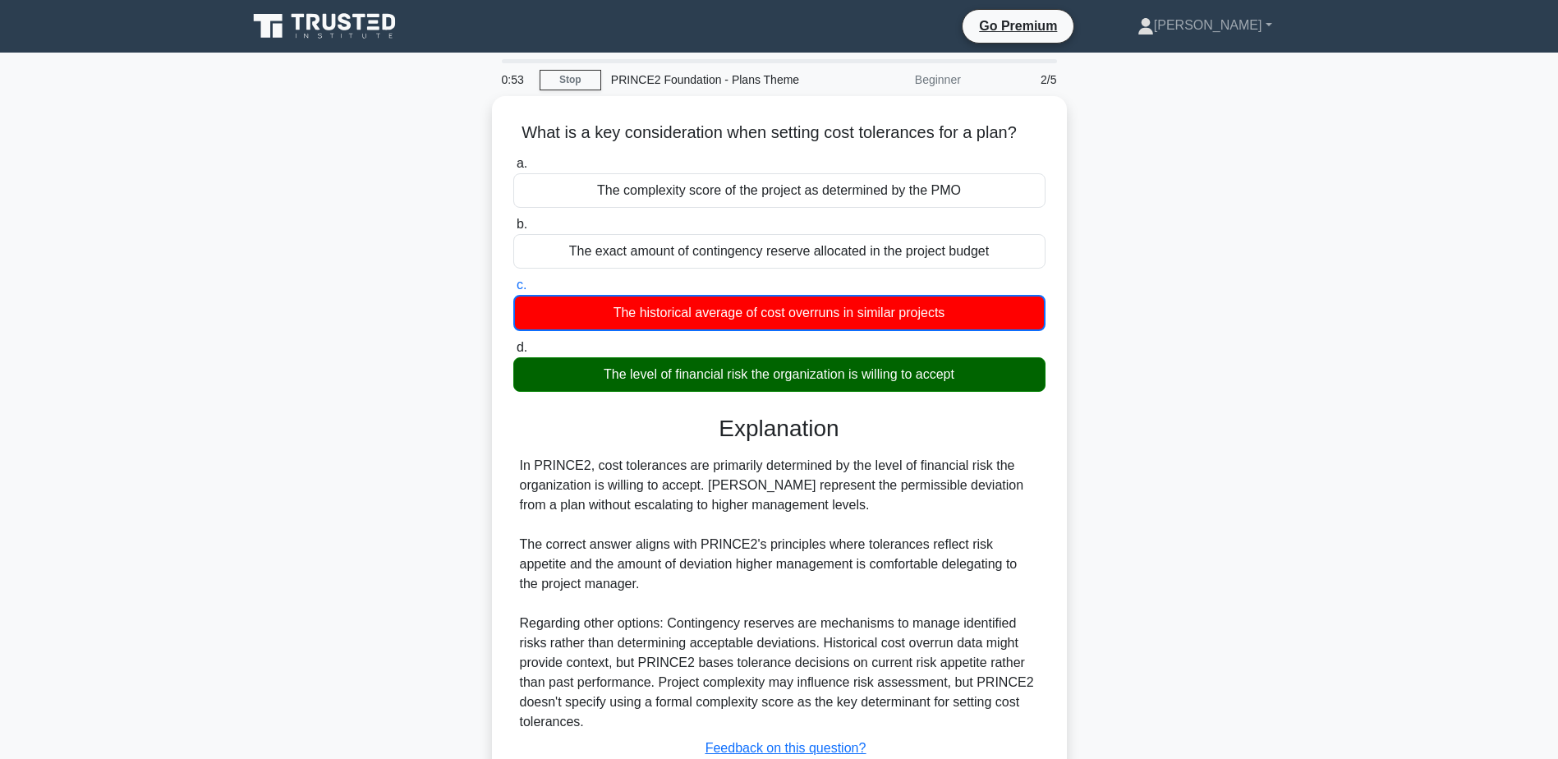
scroll to position [82, 0]
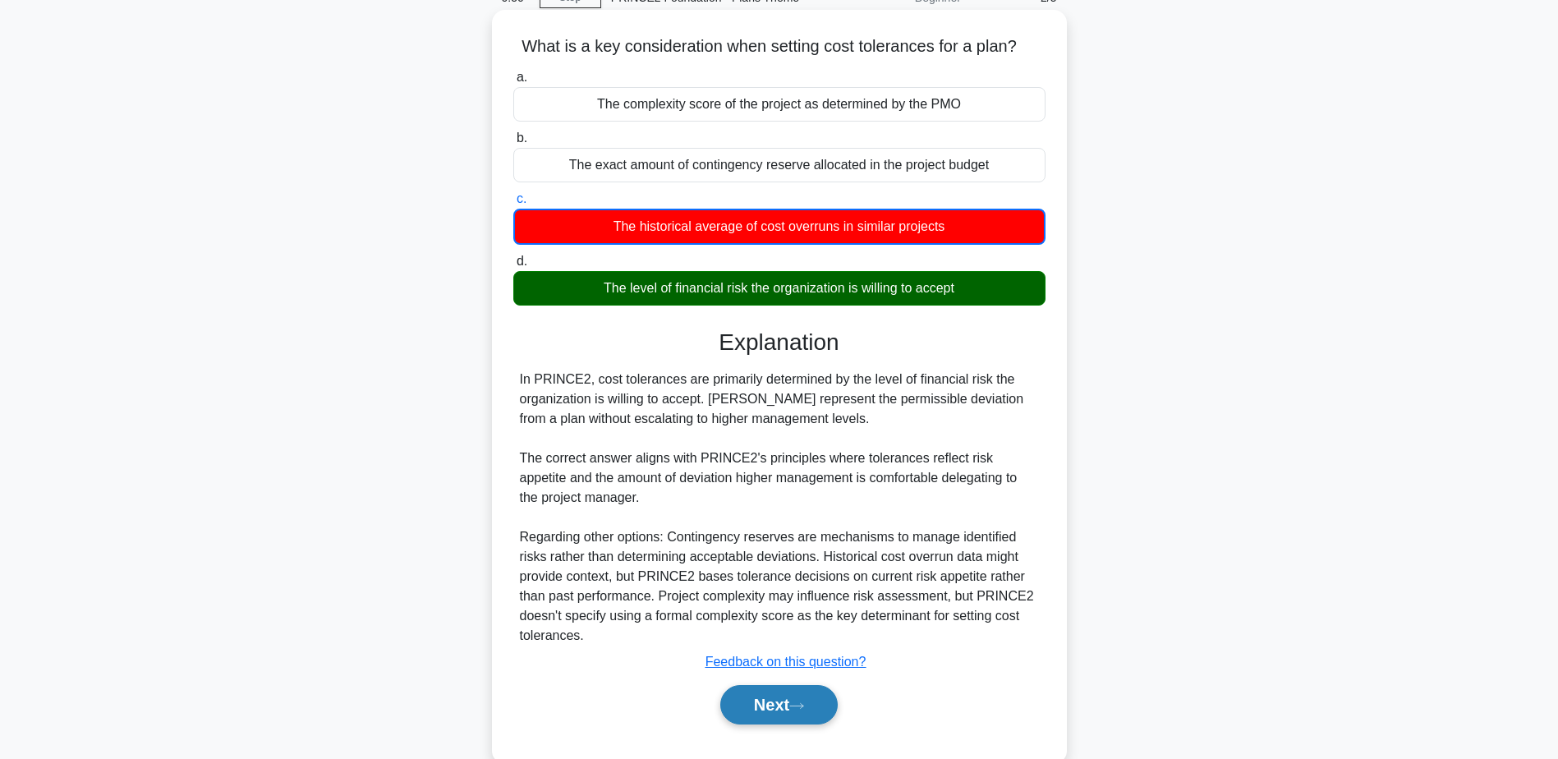
click at [792, 695] on button "Next" at bounding box center [778, 704] width 117 height 39
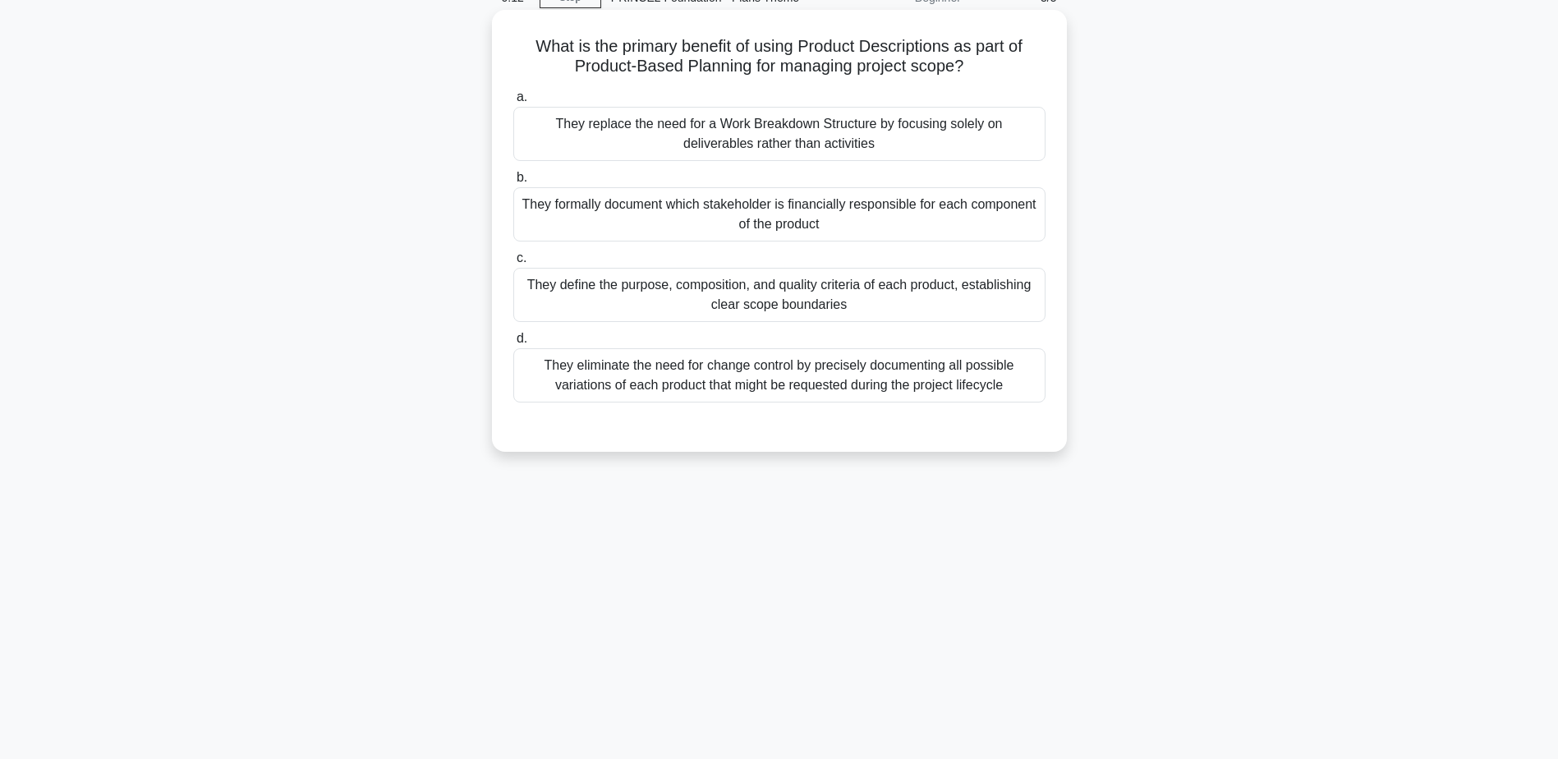
click at [916, 300] on div "They define the purpose, composition, and quality criteria of each product, est…" at bounding box center [779, 295] width 532 height 54
click at [513, 264] on input "c. They define the purpose, composition, and quality criteria of each product, …" at bounding box center [513, 258] width 0 height 11
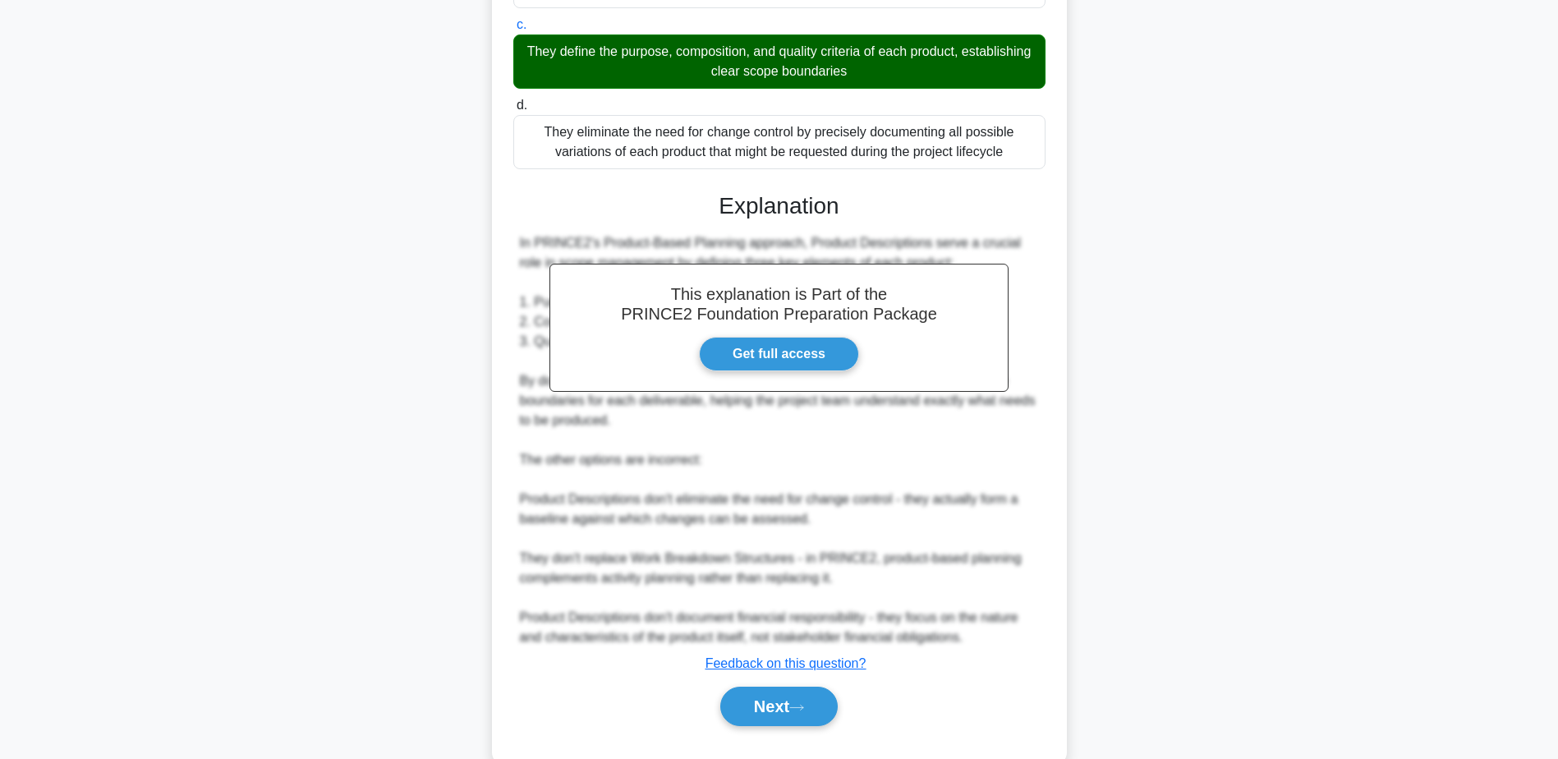
scroll to position [353, 0]
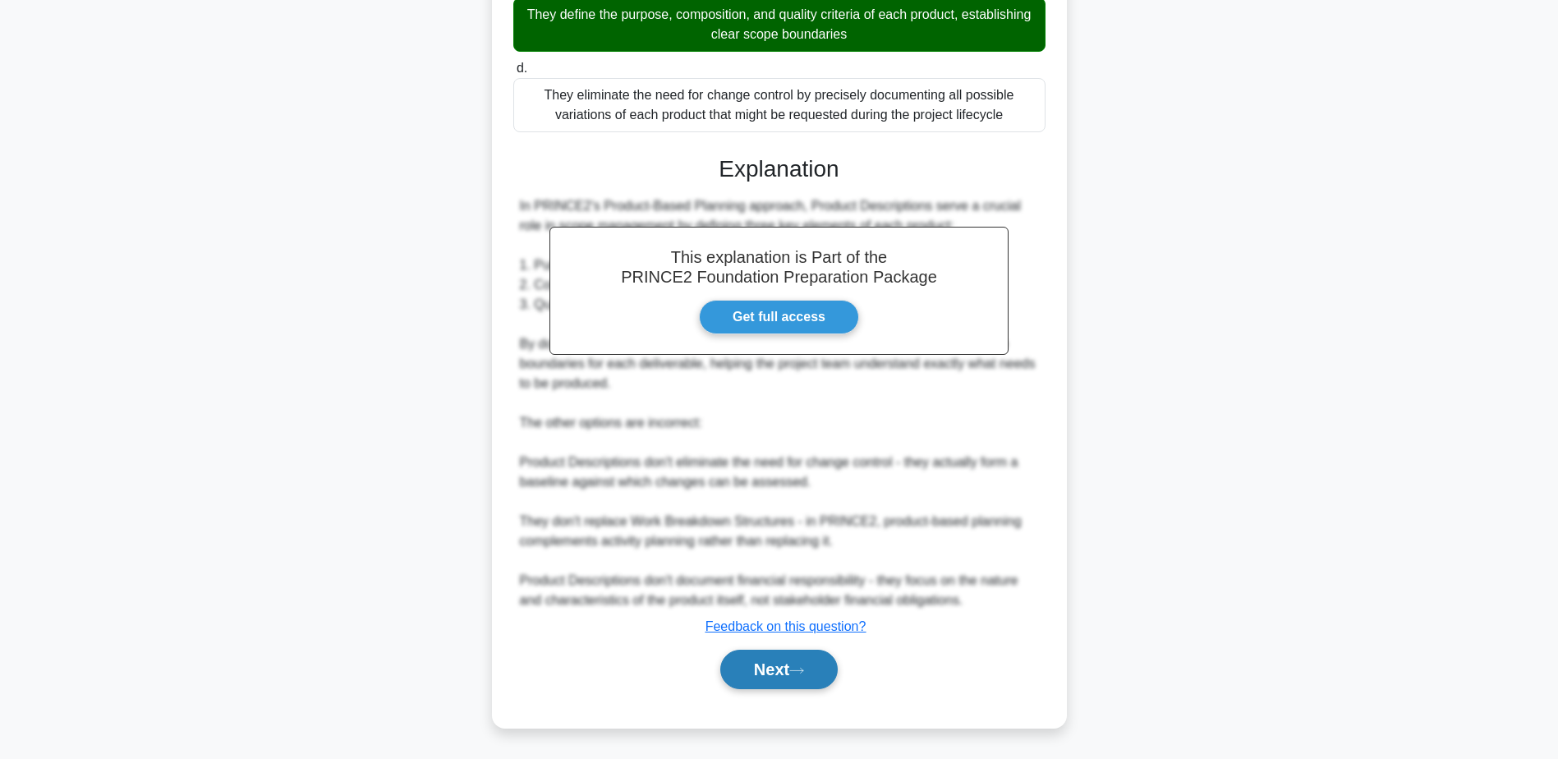
click at [785, 672] on button "Next" at bounding box center [778, 669] width 117 height 39
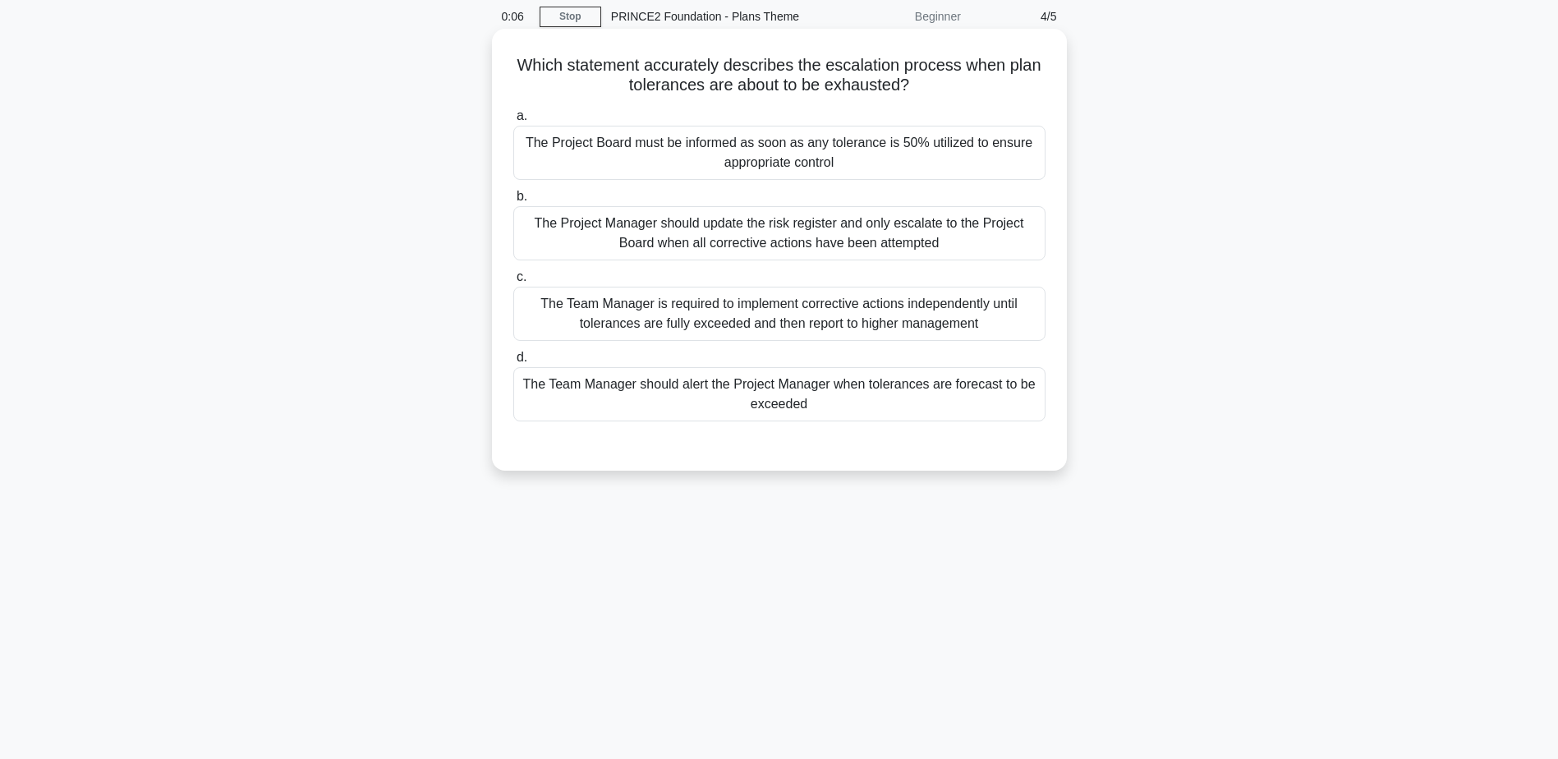
scroll to position [0, 0]
